Goal: Complete application form

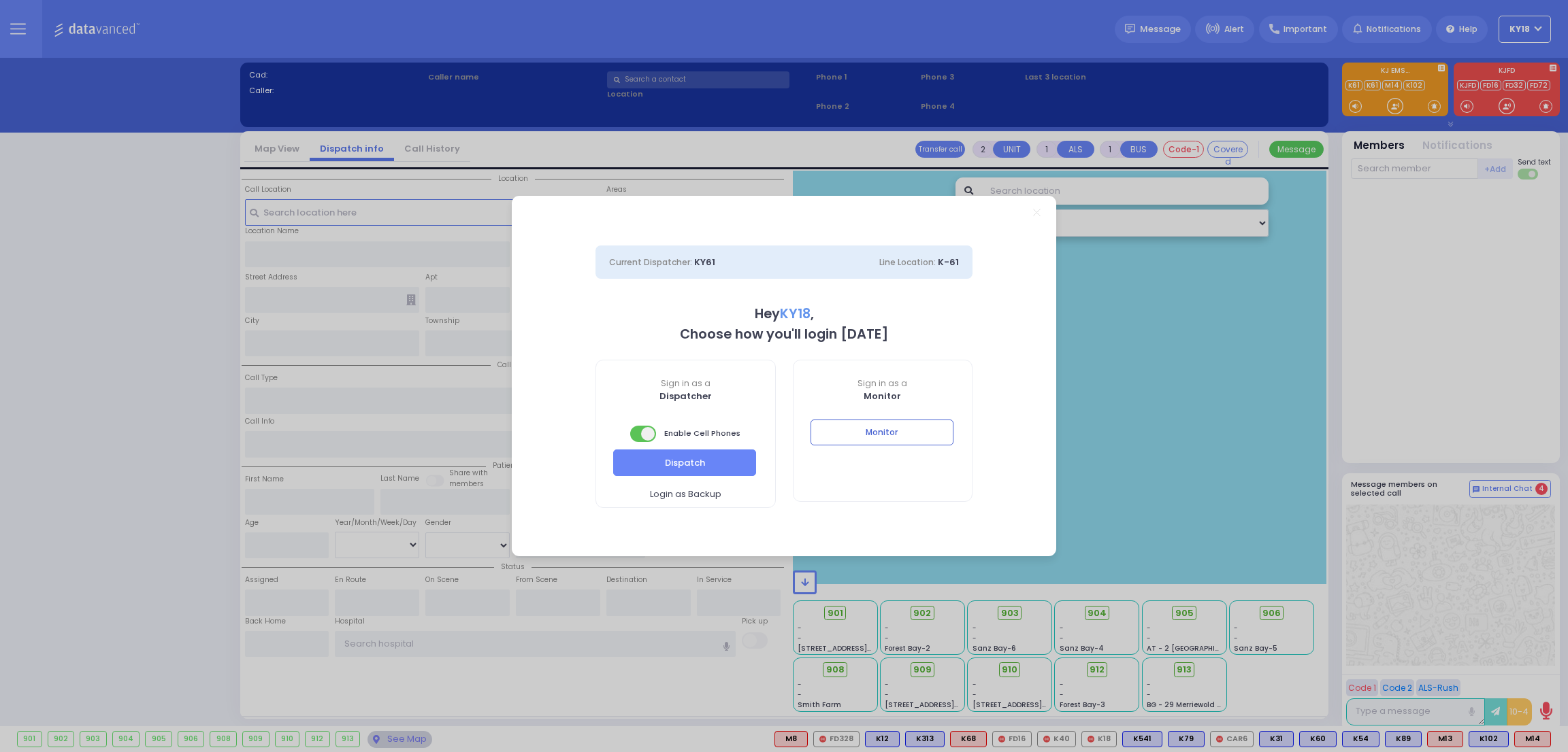
select select "4"
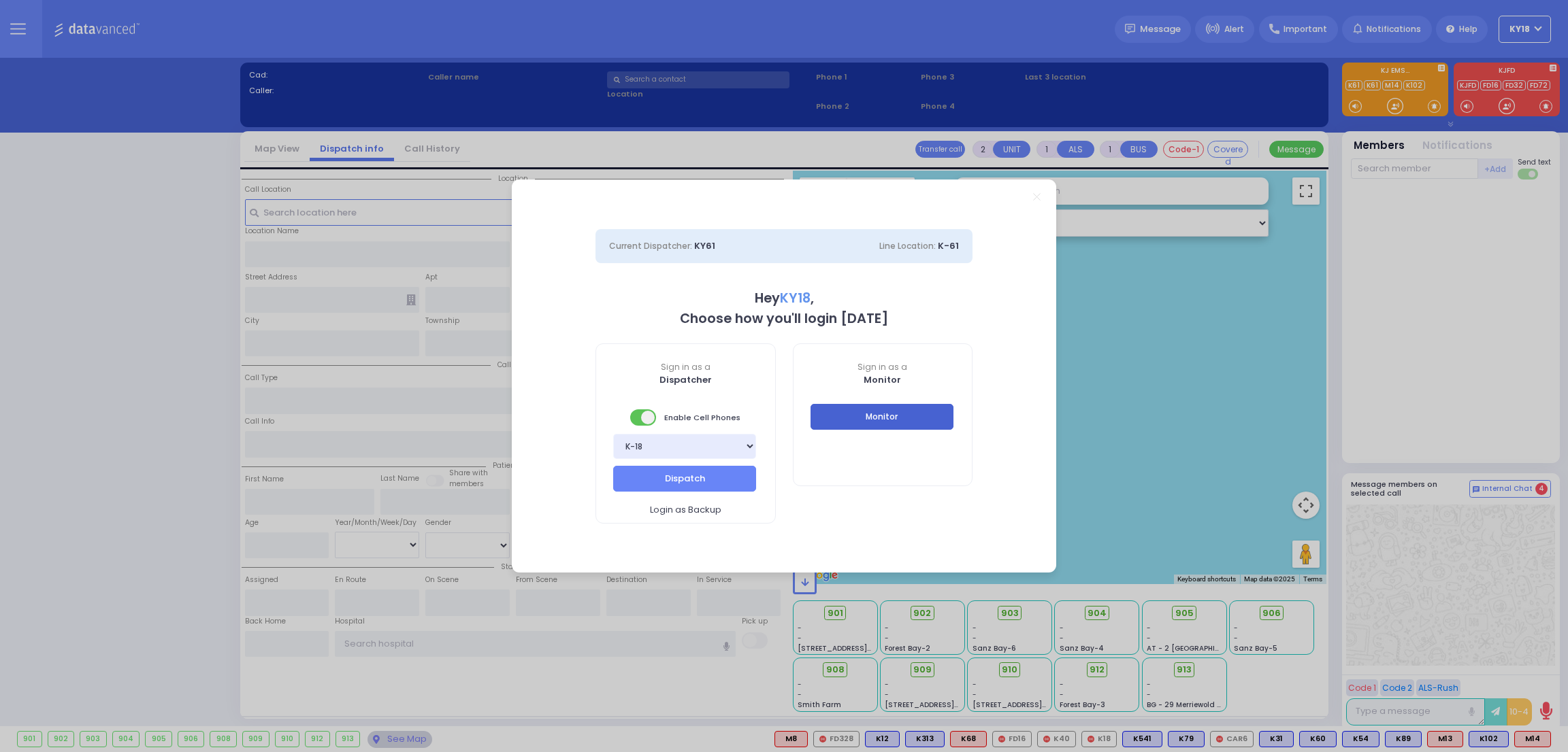
drag, startPoint x: 846, startPoint y: 418, endPoint x: 977, endPoint y: 99, distance: 344.9
click at [846, 418] on button "Monitor" at bounding box center [882, 417] width 143 height 26
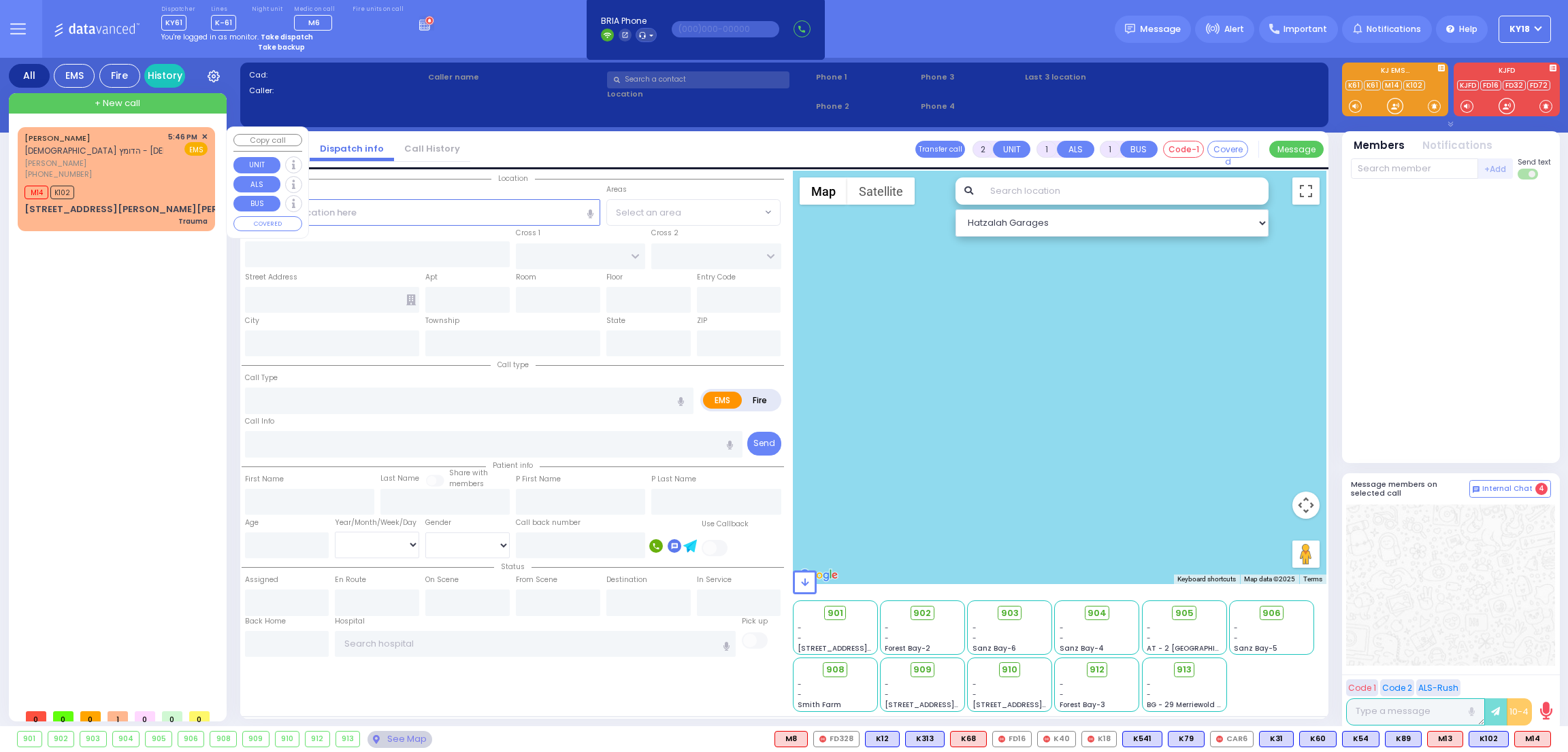
click at [135, 183] on div "M14 K102" at bounding box center [116, 191] width 183 height 17
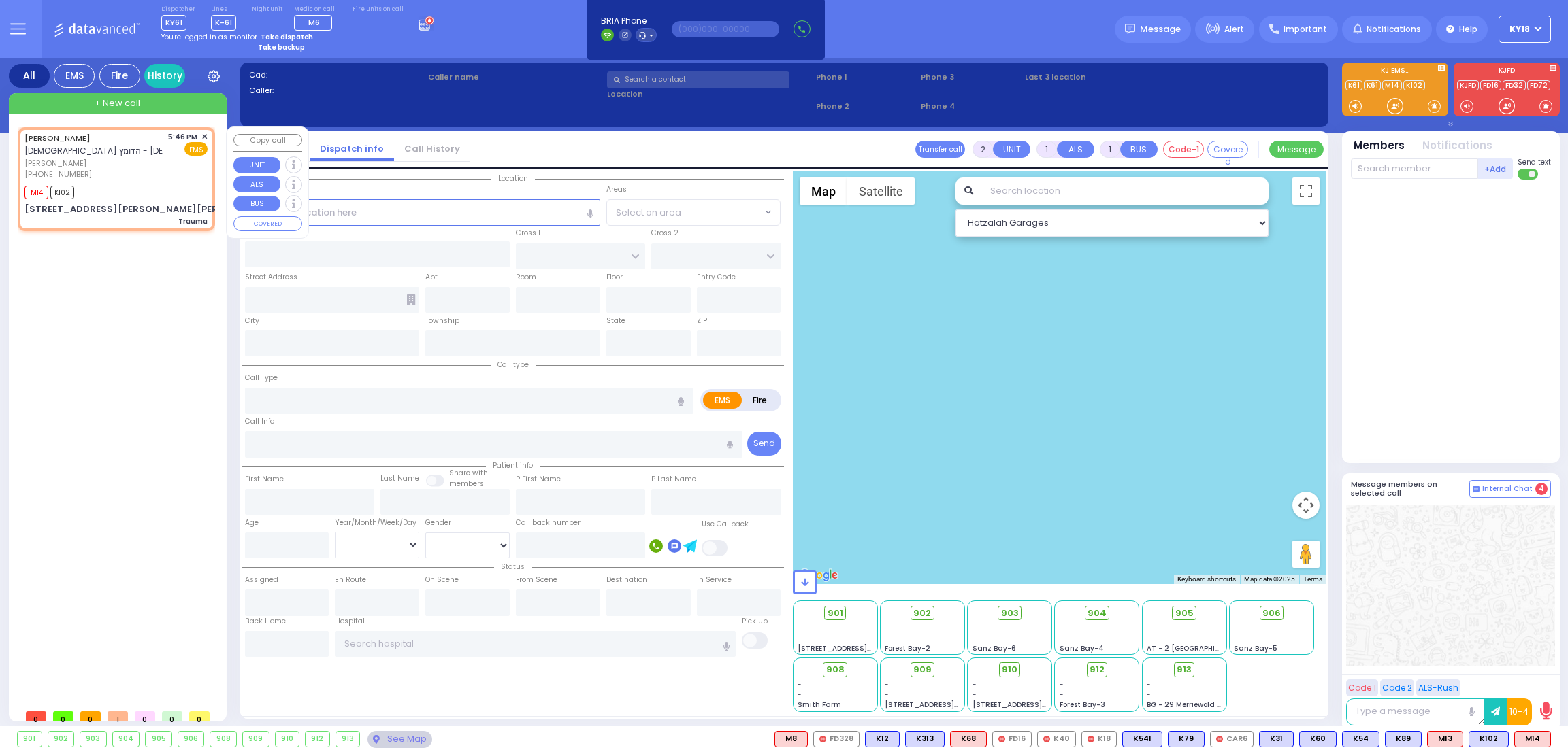
type input "0"
select select
type input "Trauma"
radio input "true"
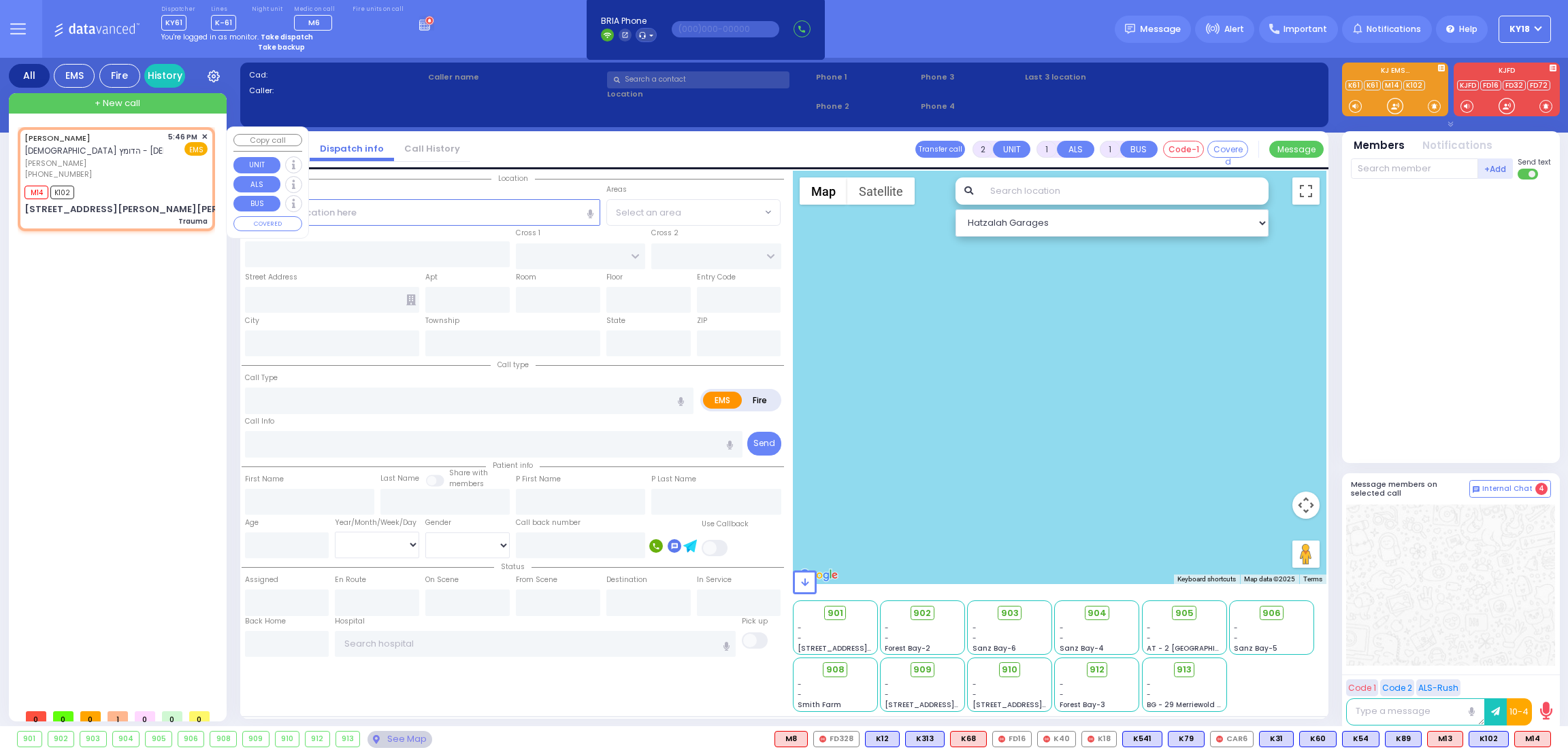
type input "[PERSON_NAME]"
select select
type input "17:46"
type input "17:49"
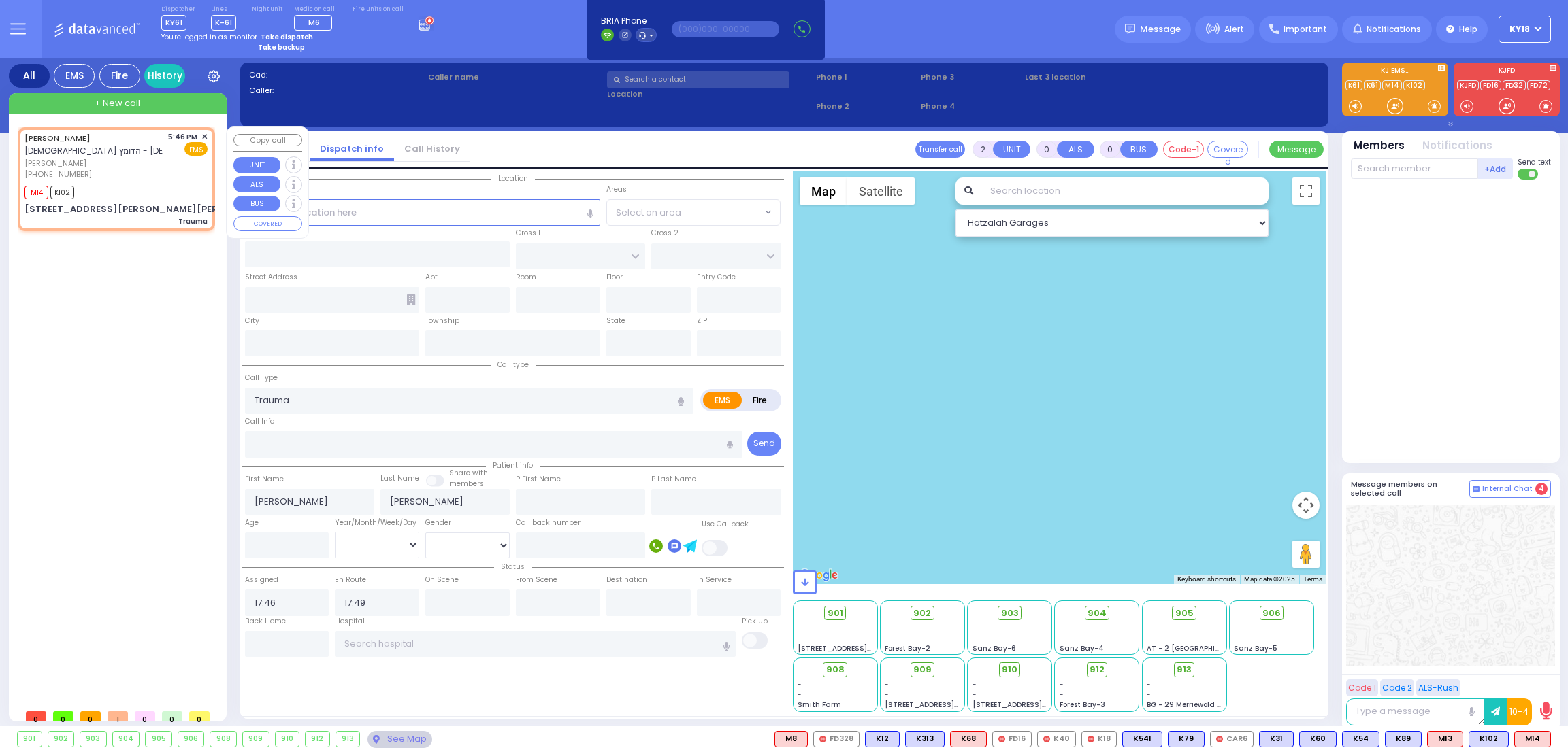
select select "Hatzalah Garages"
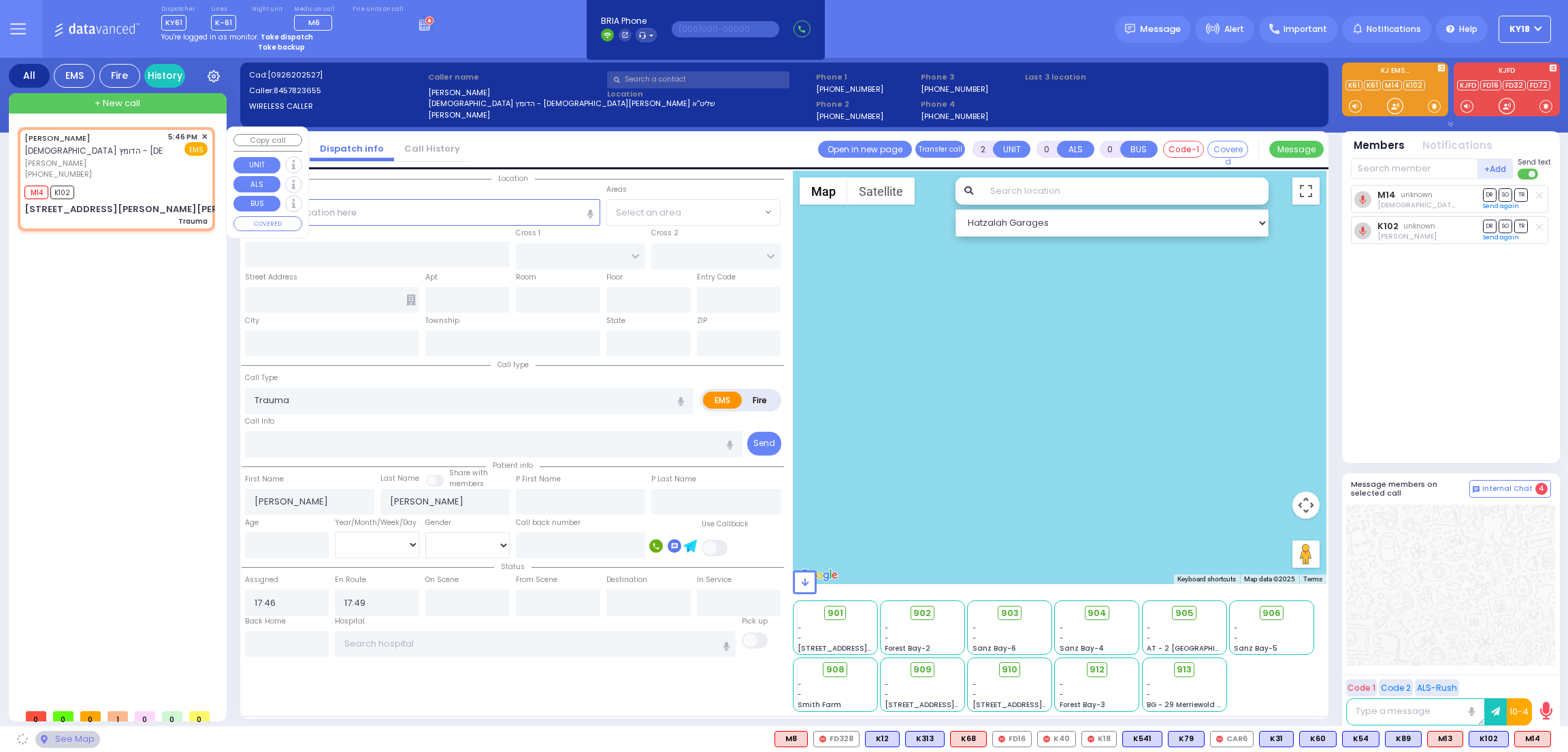
type input "[PERSON_NAME][GEOGRAPHIC_DATA][PERSON_NAME]"
type input "[GEOGRAPHIC_DATA]"
type input "[STREET_ADDRESS][PERSON_NAME][PERSON_NAME]"
type input "Monroe"
type input "[US_STATE]"
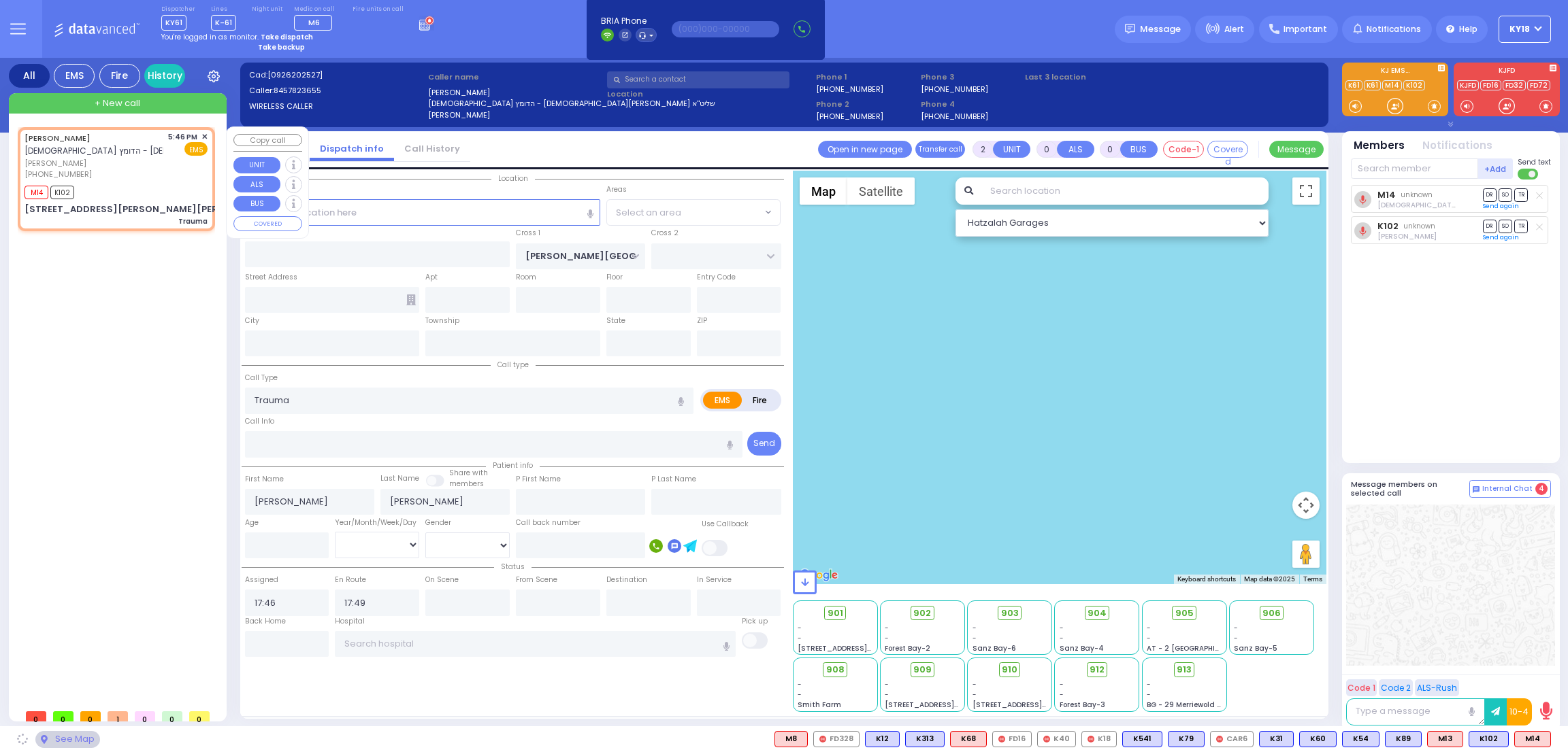
type input "10950"
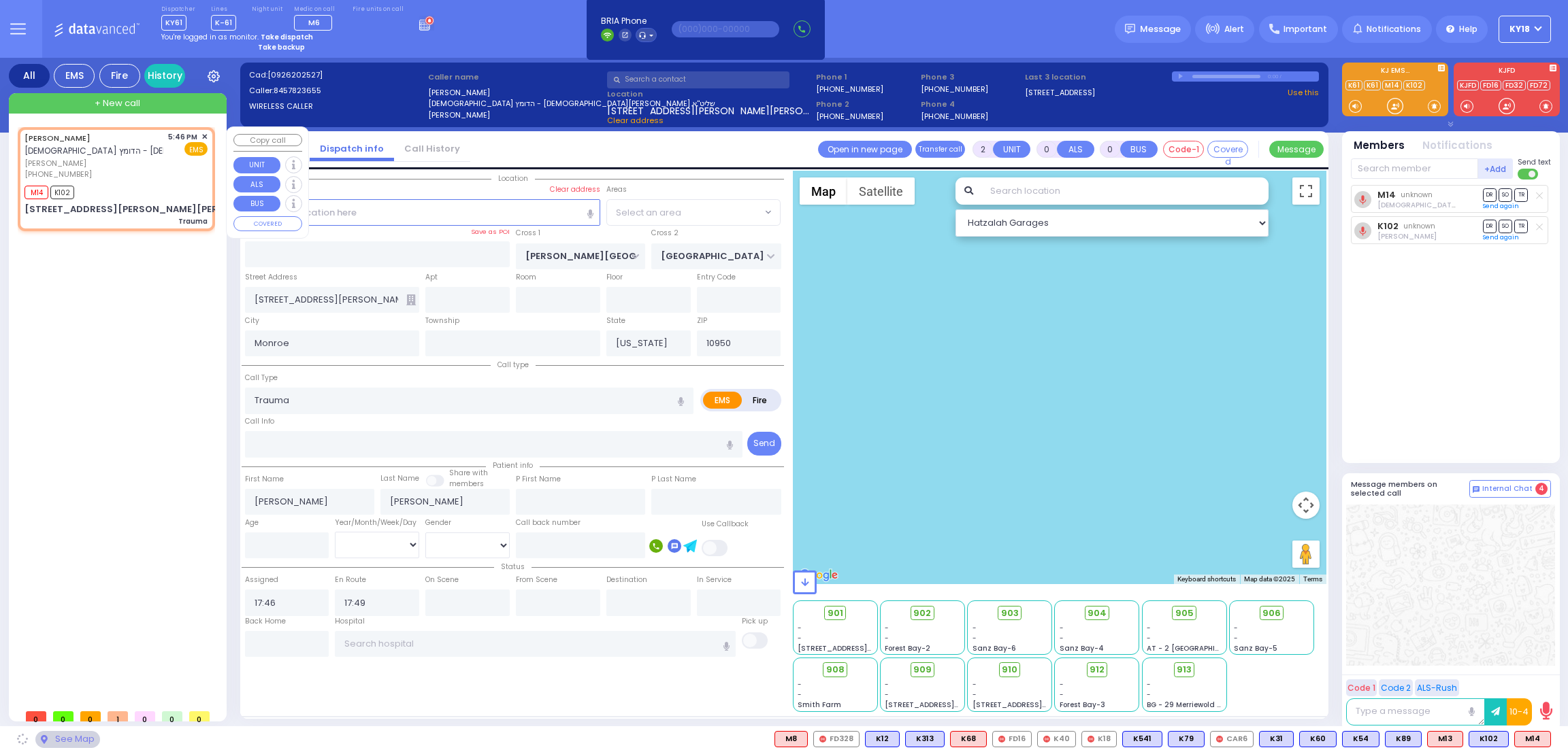
select select "MONROE"
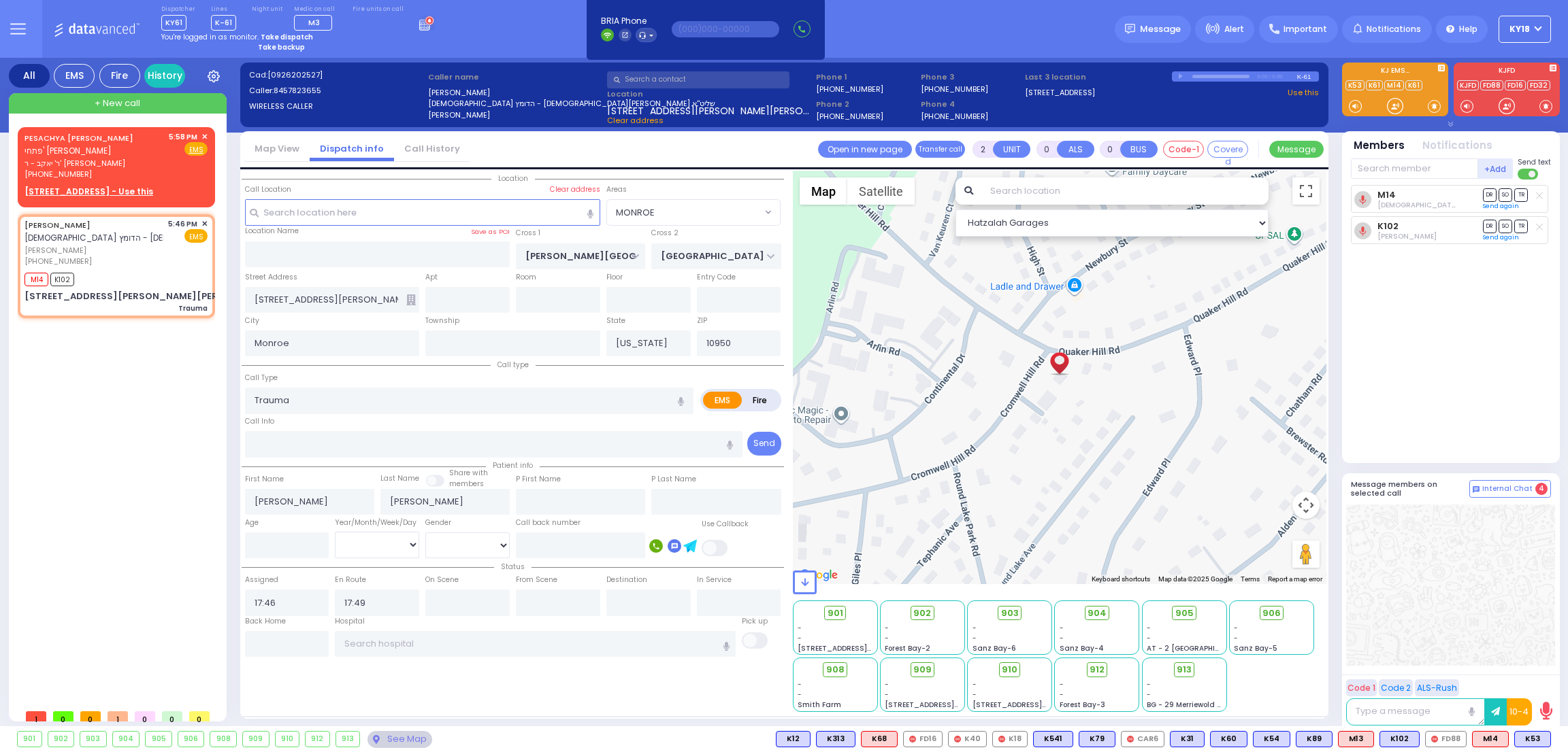
type input "6"
select select
radio input "true"
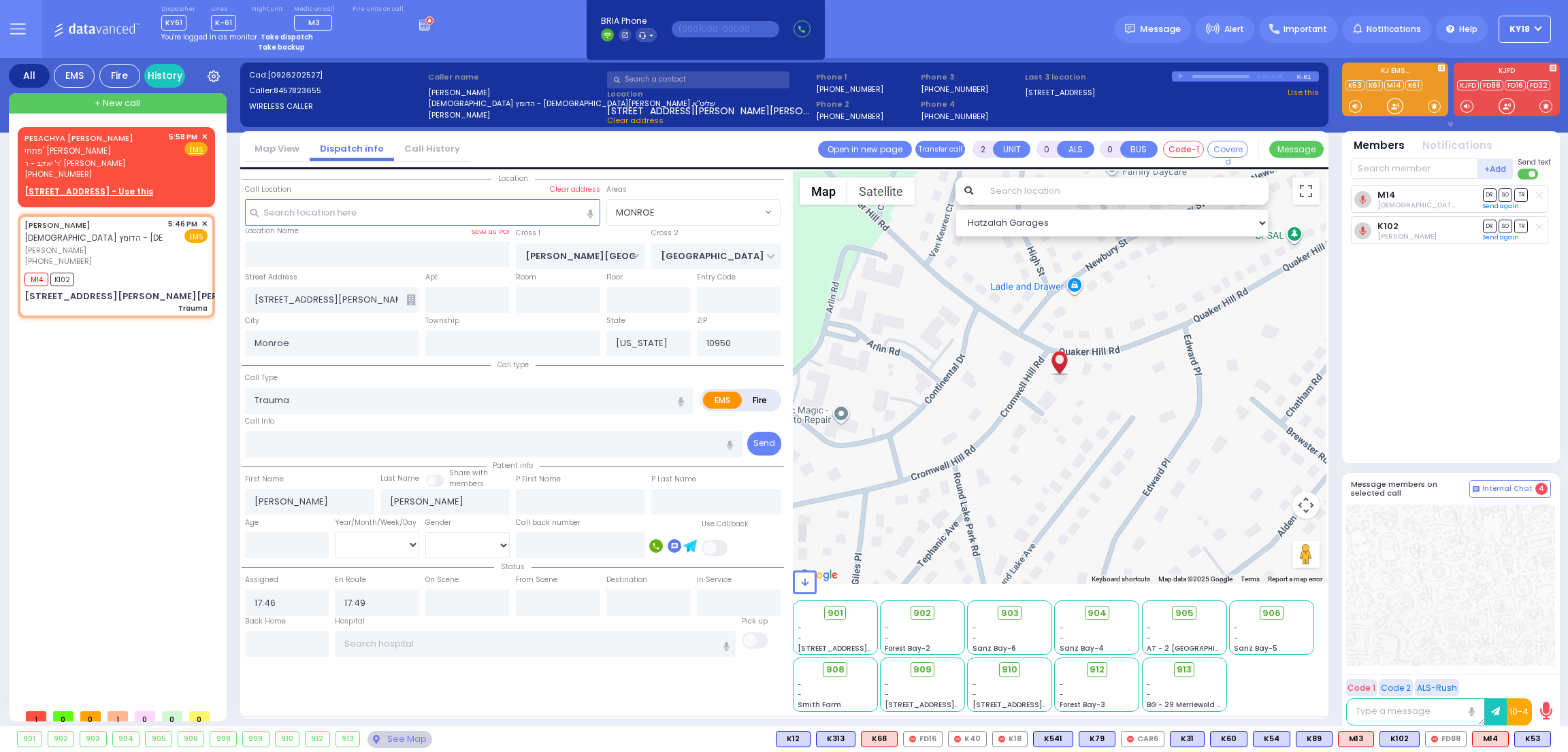
type input "[PERSON_NAME]"
type input "4"
select select "Year"
select select "[DEMOGRAPHIC_DATA]"
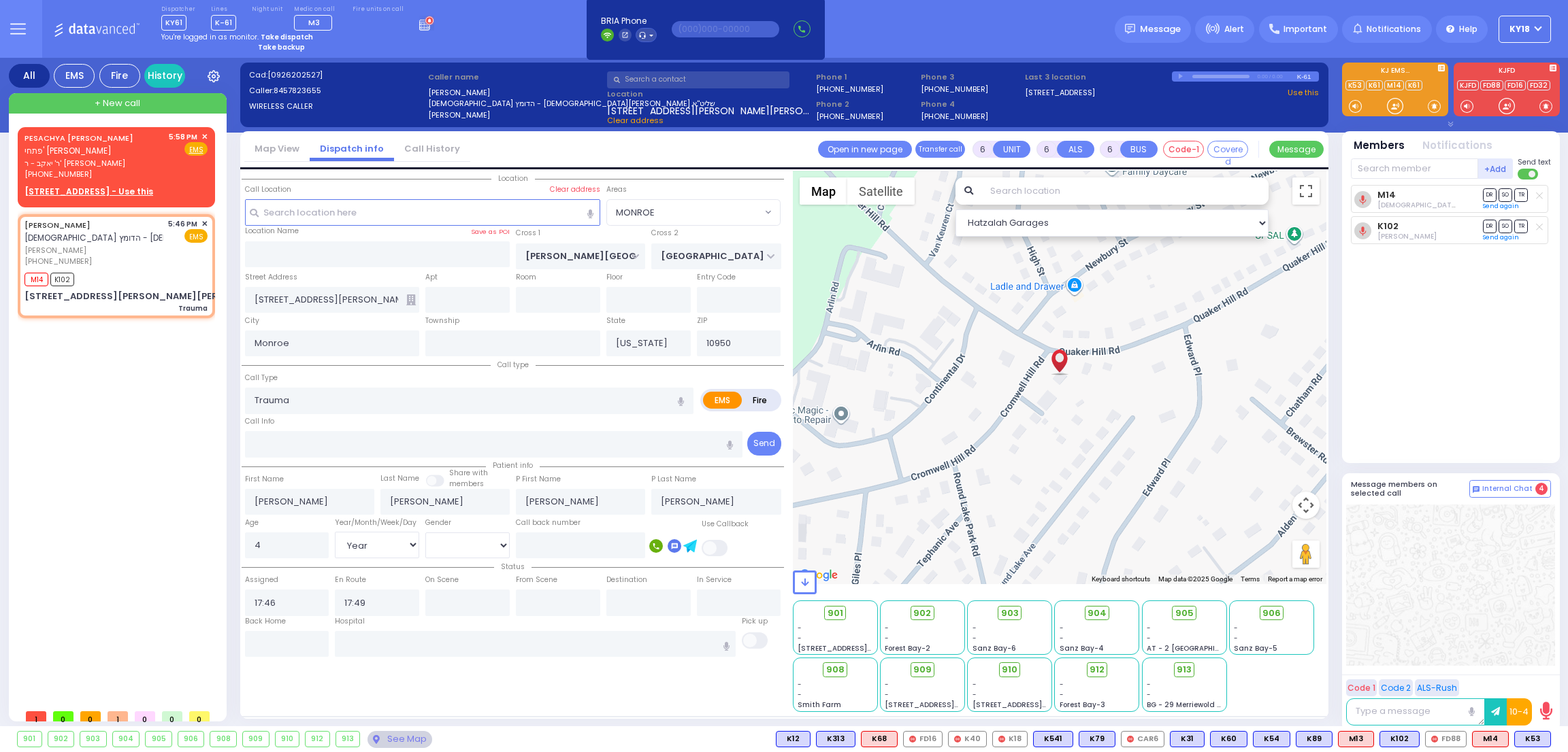
select select "Hatzalah Garages"
select select
radio input "true"
select select "Year"
select select "[DEMOGRAPHIC_DATA]"
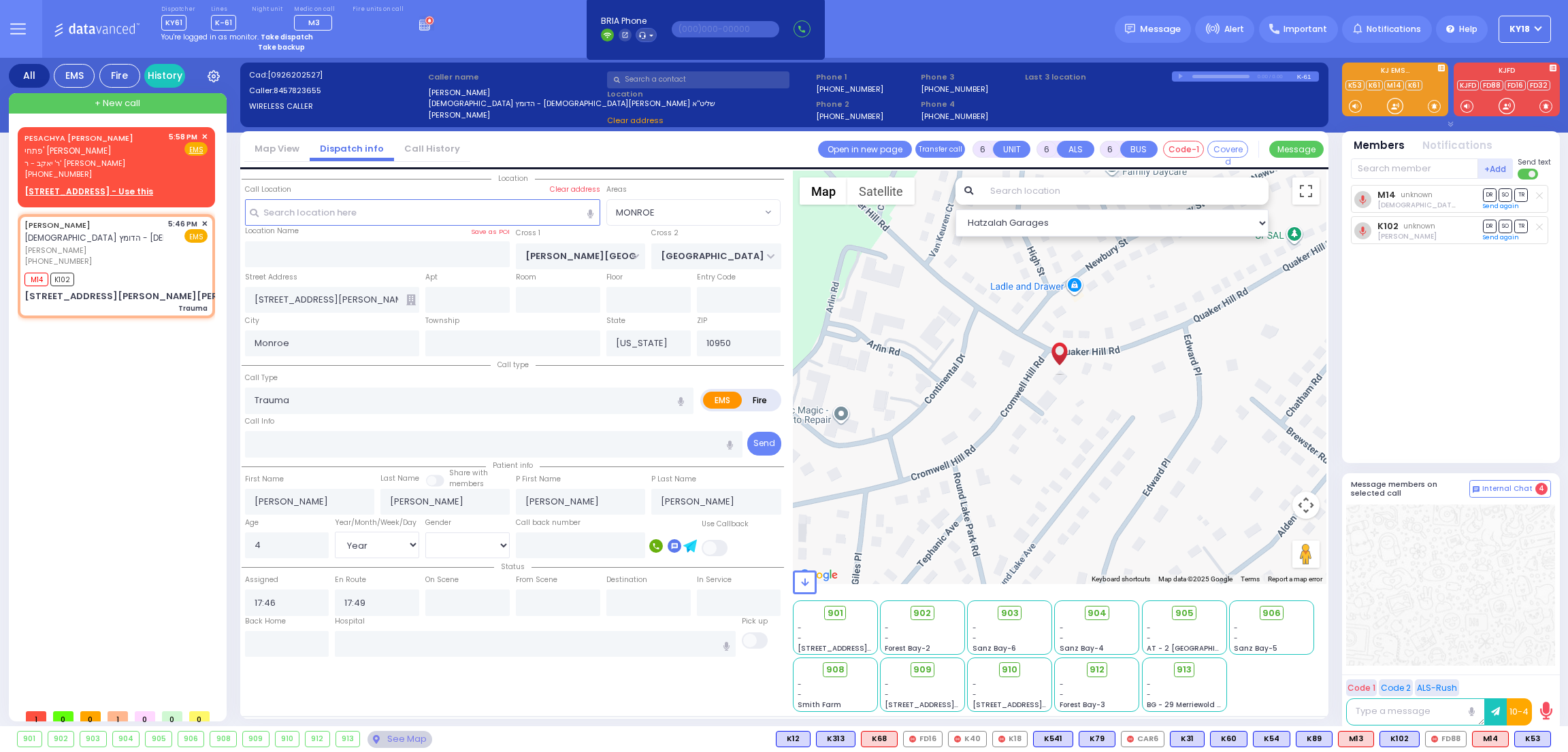
select select "Hatzalah Garages"
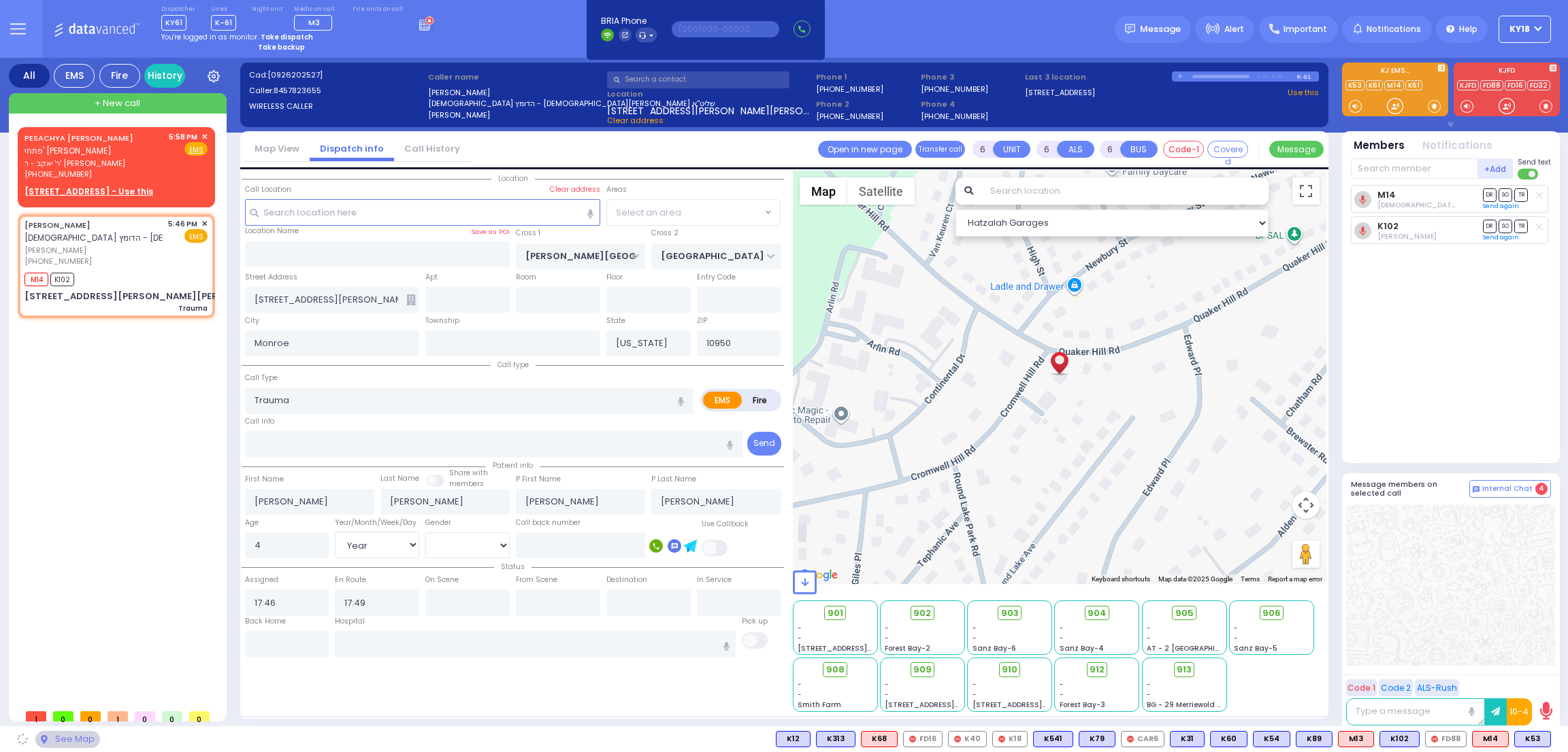
select select "MONROE"
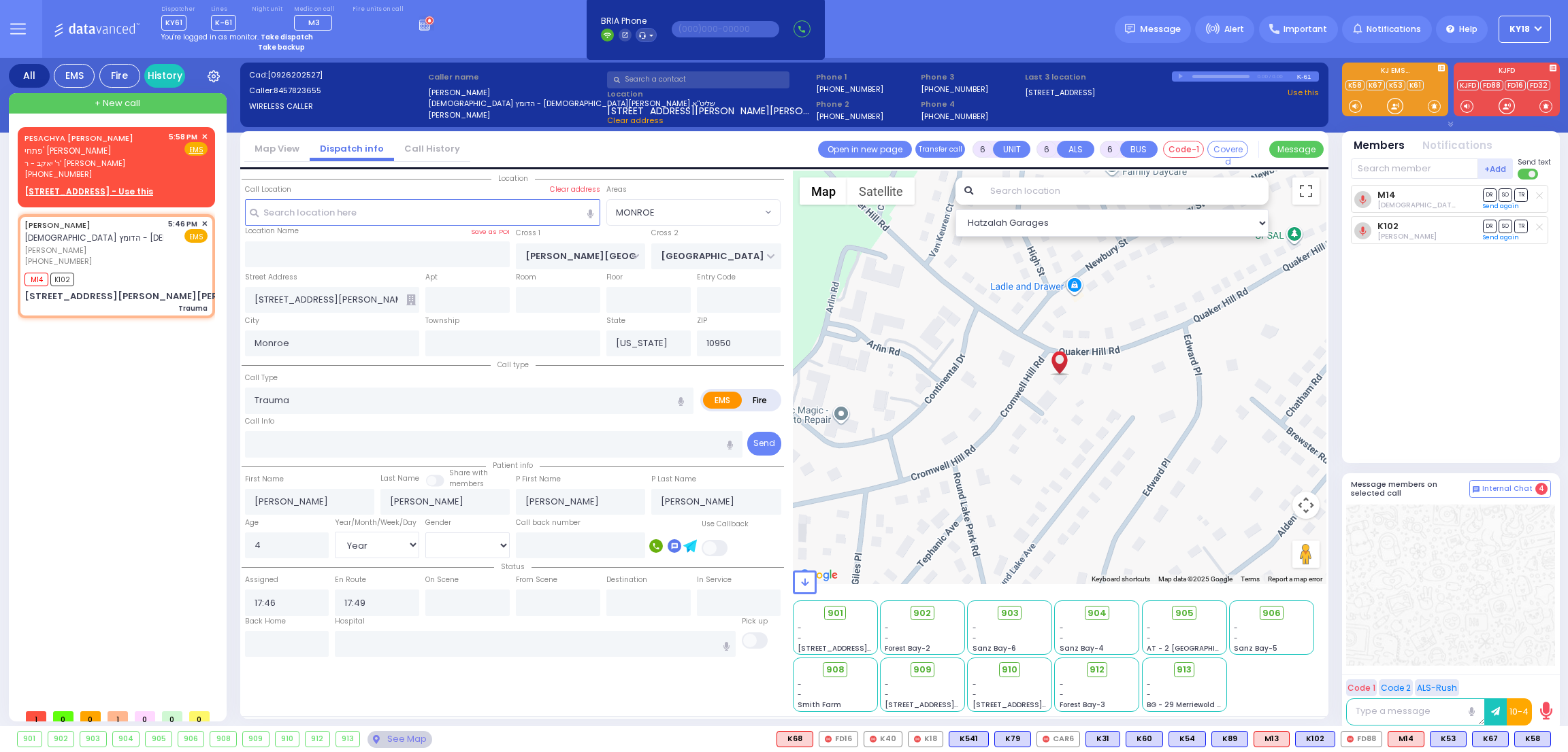
select select
radio input "true"
select select "Year"
select select "[DEMOGRAPHIC_DATA]"
select select "Hatzalah Garages"
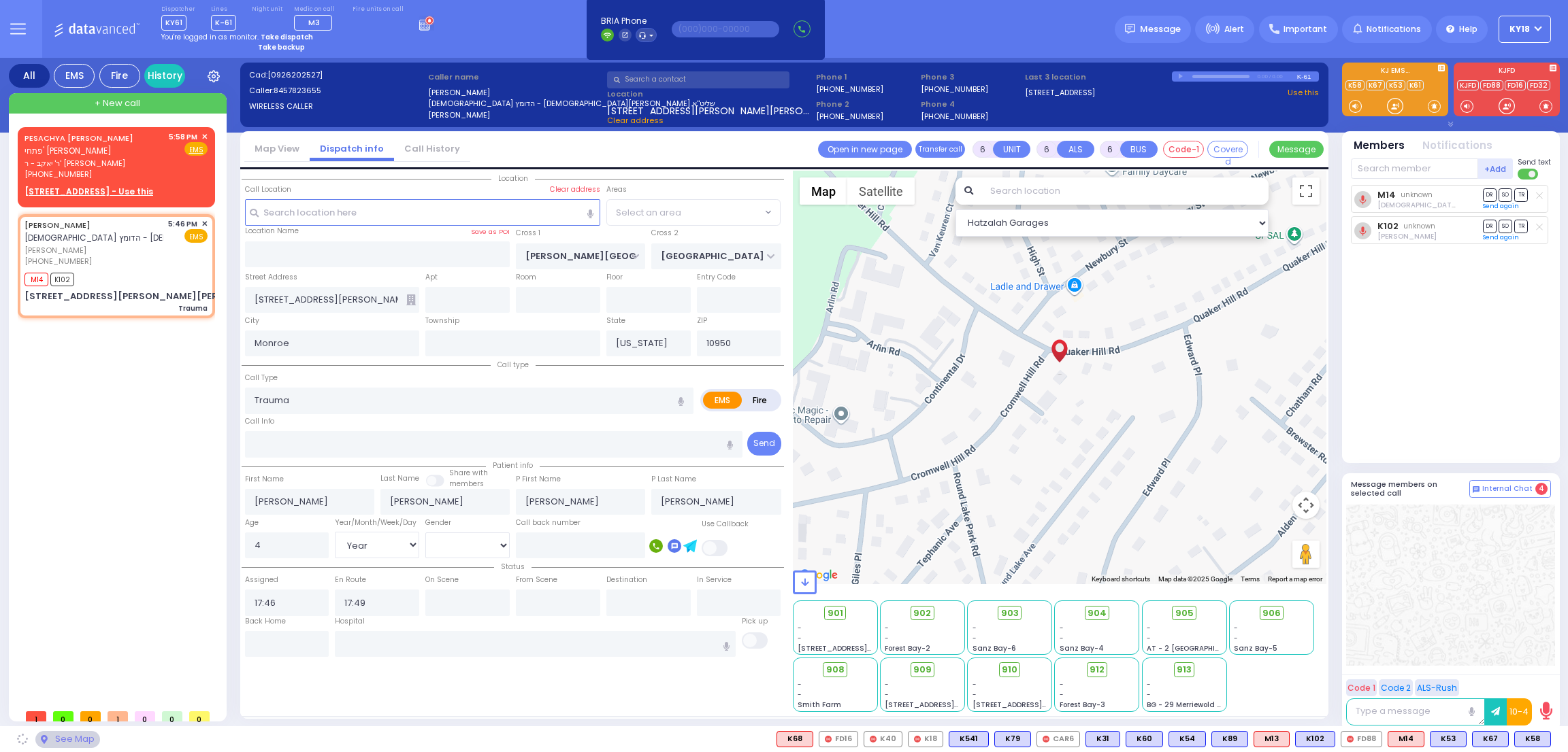
select select "MONROE"
